Goal: Task Accomplishment & Management: Manage account settings

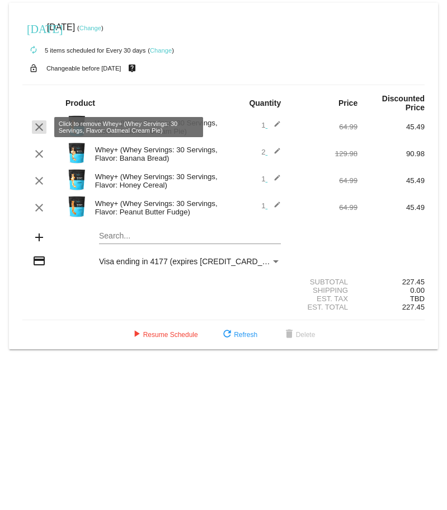
click at [36, 130] on mat-icon "clear" at bounding box center [38, 126] width 13 height 13
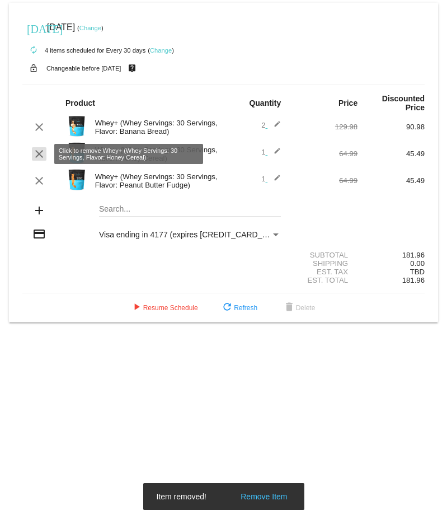
click at [34, 149] on mat-icon "clear" at bounding box center [38, 153] width 13 height 13
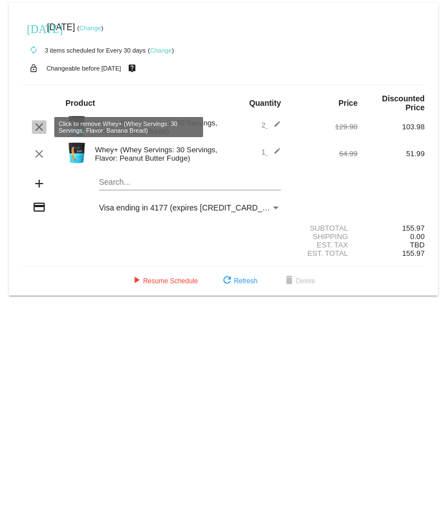
click at [36, 131] on mat-icon "clear" at bounding box center [38, 126] width 13 height 13
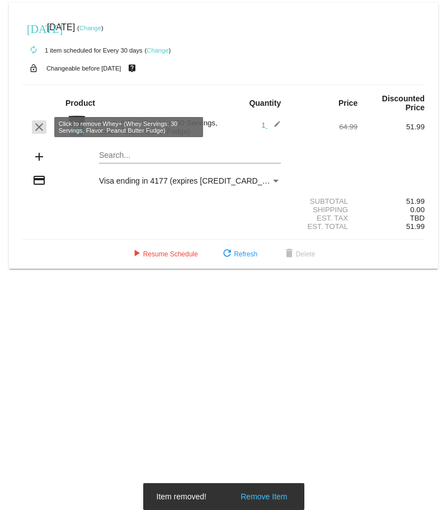
click at [39, 130] on mat-icon "clear" at bounding box center [38, 126] width 13 height 13
